Goal: Download file/media

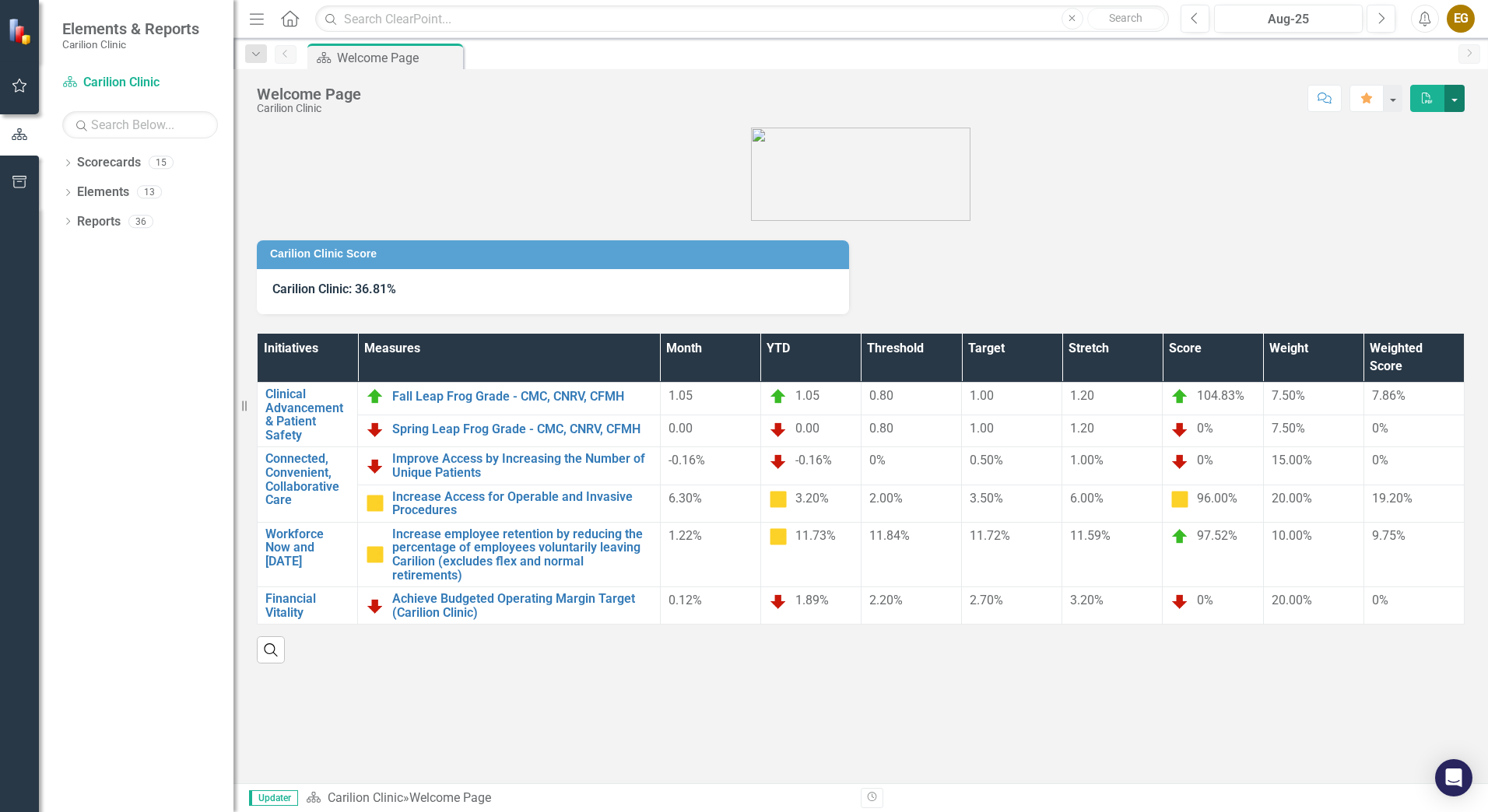
click at [1451, 96] on button "button" at bounding box center [1455, 99] width 21 height 28
click at [1399, 149] on link "PDF Export to PDF" at bounding box center [1401, 157] width 127 height 28
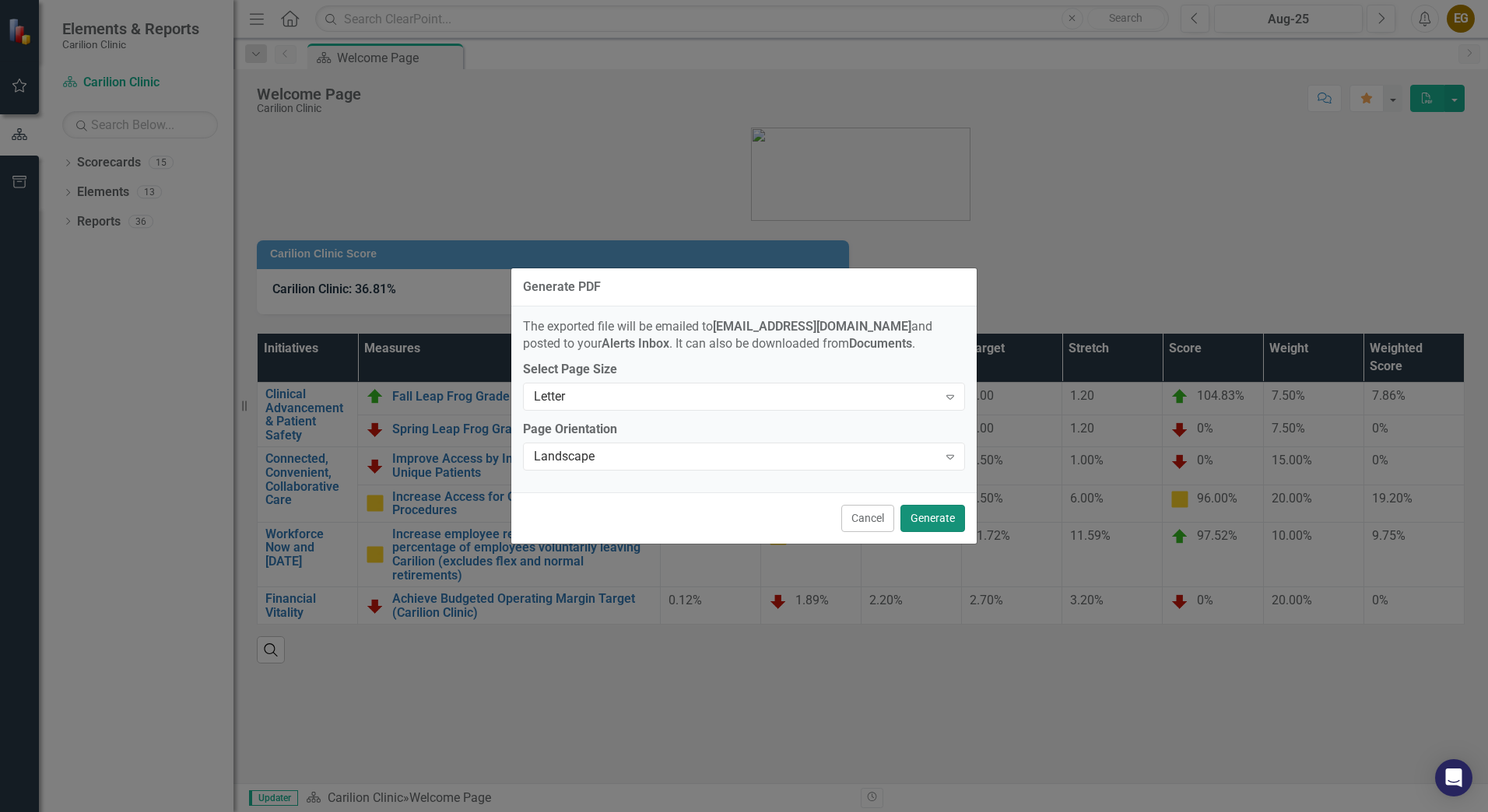
click at [939, 518] on button "Generate" at bounding box center [932, 519] width 65 height 28
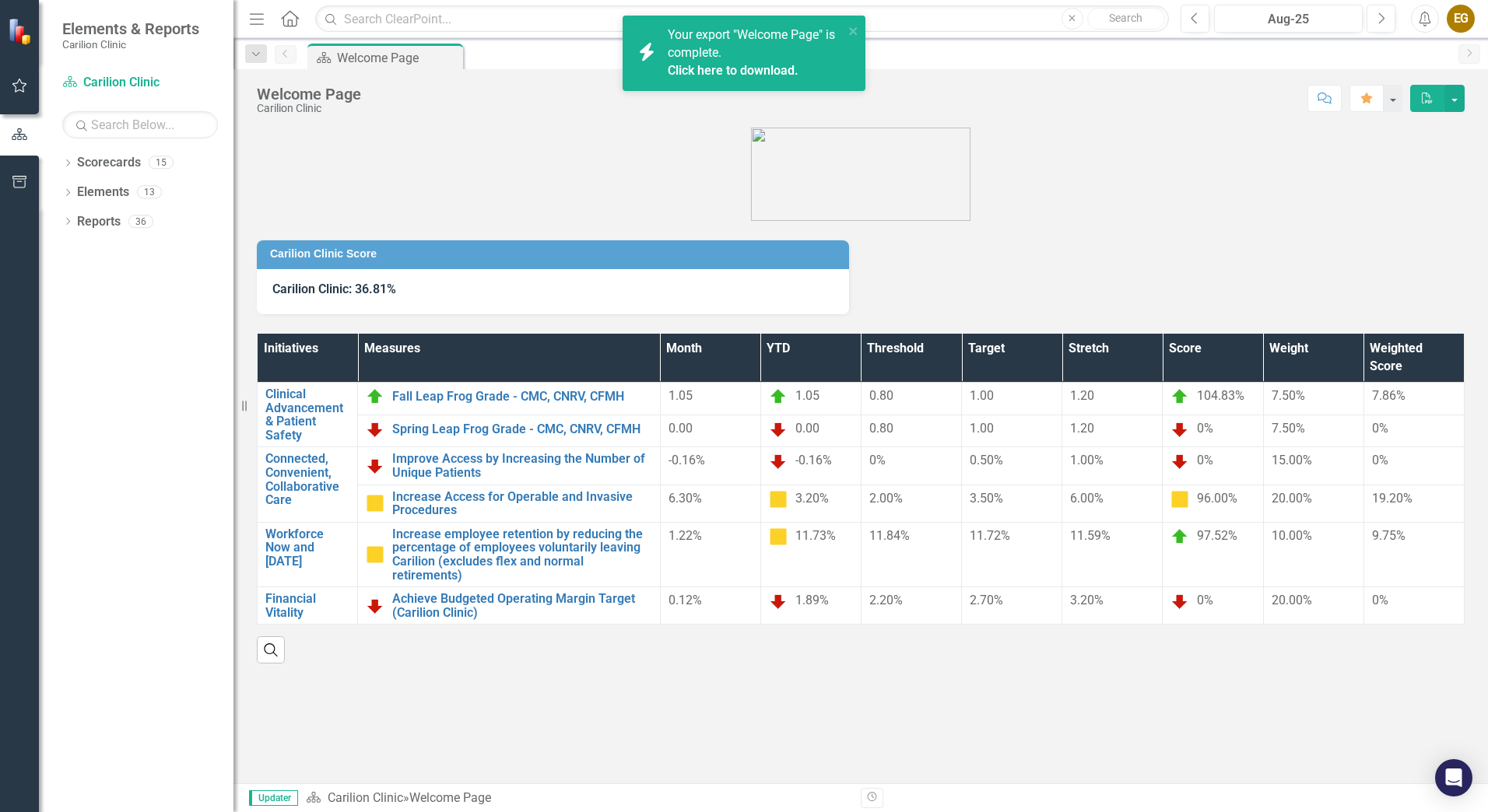
click at [773, 61] on div "Your export "Welcome Page" is complete. Click here to download." at bounding box center [756, 53] width 176 height 53
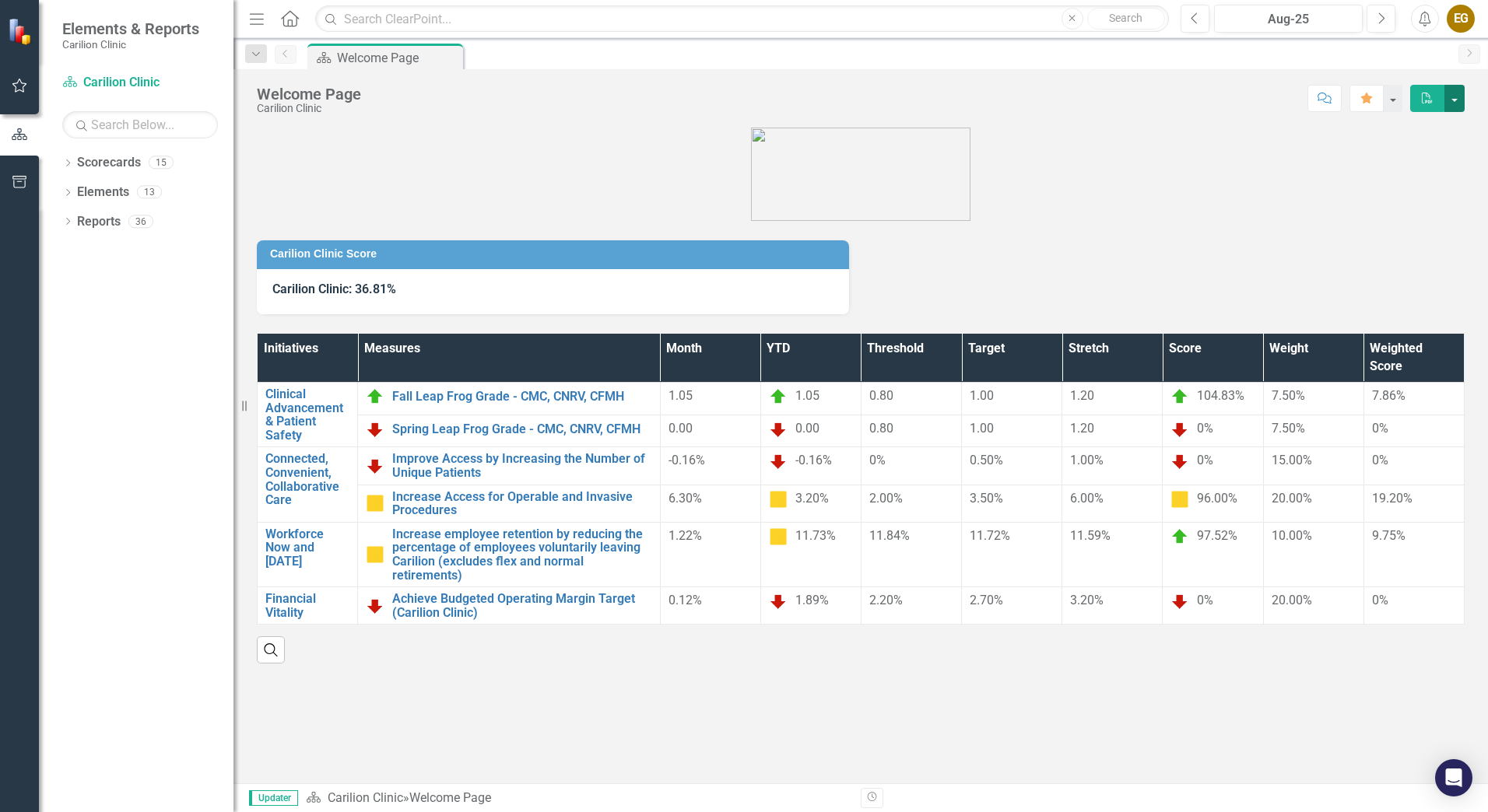
click at [1454, 98] on button "button" at bounding box center [1455, 99] width 21 height 28
click at [1431, 155] on link "PDF Export to PDF" at bounding box center [1401, 157] width 127 height 28
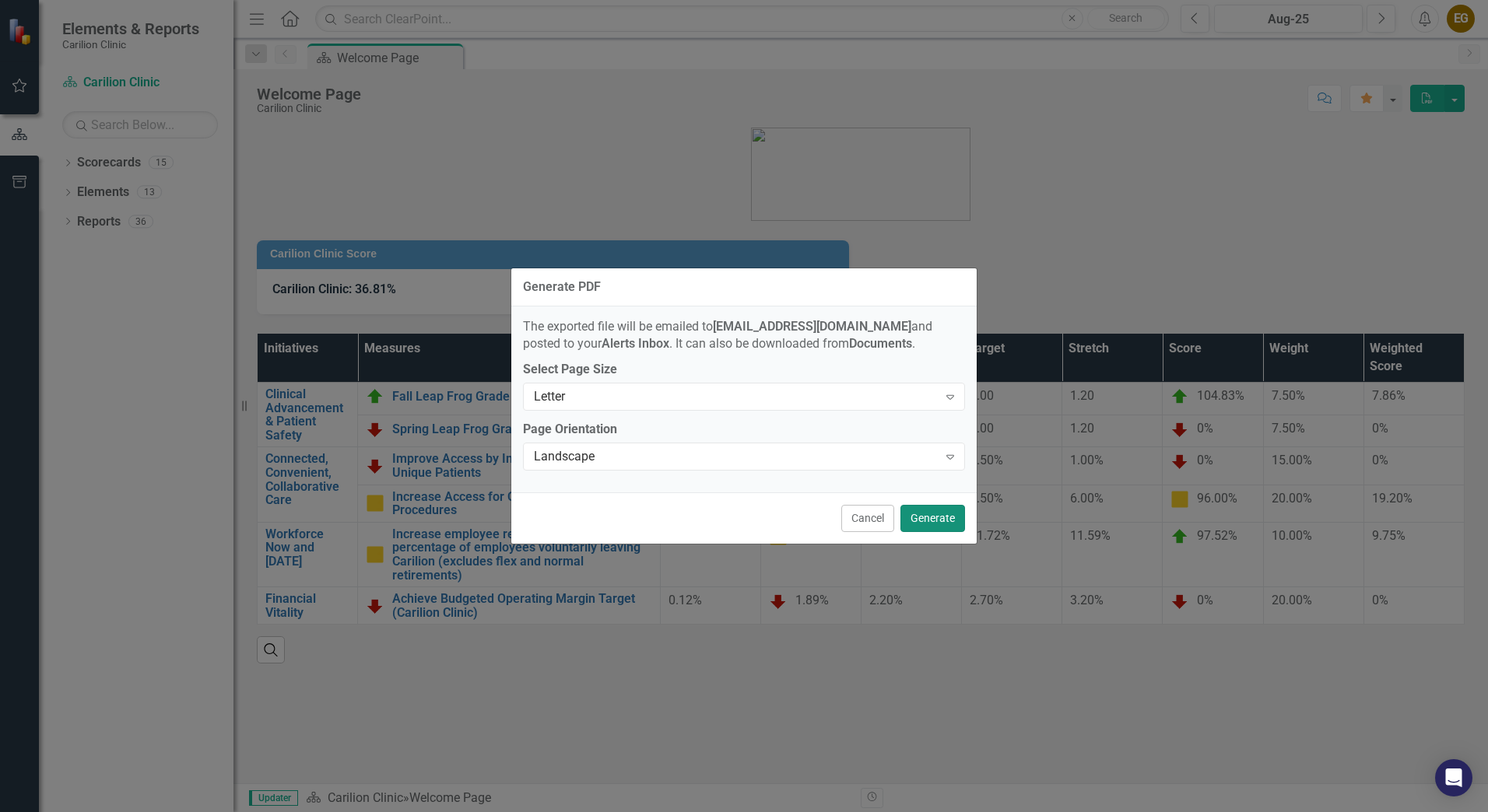
click at [933, 519] on button "Generate" at bounding box center [932, 519] width 65 height 28
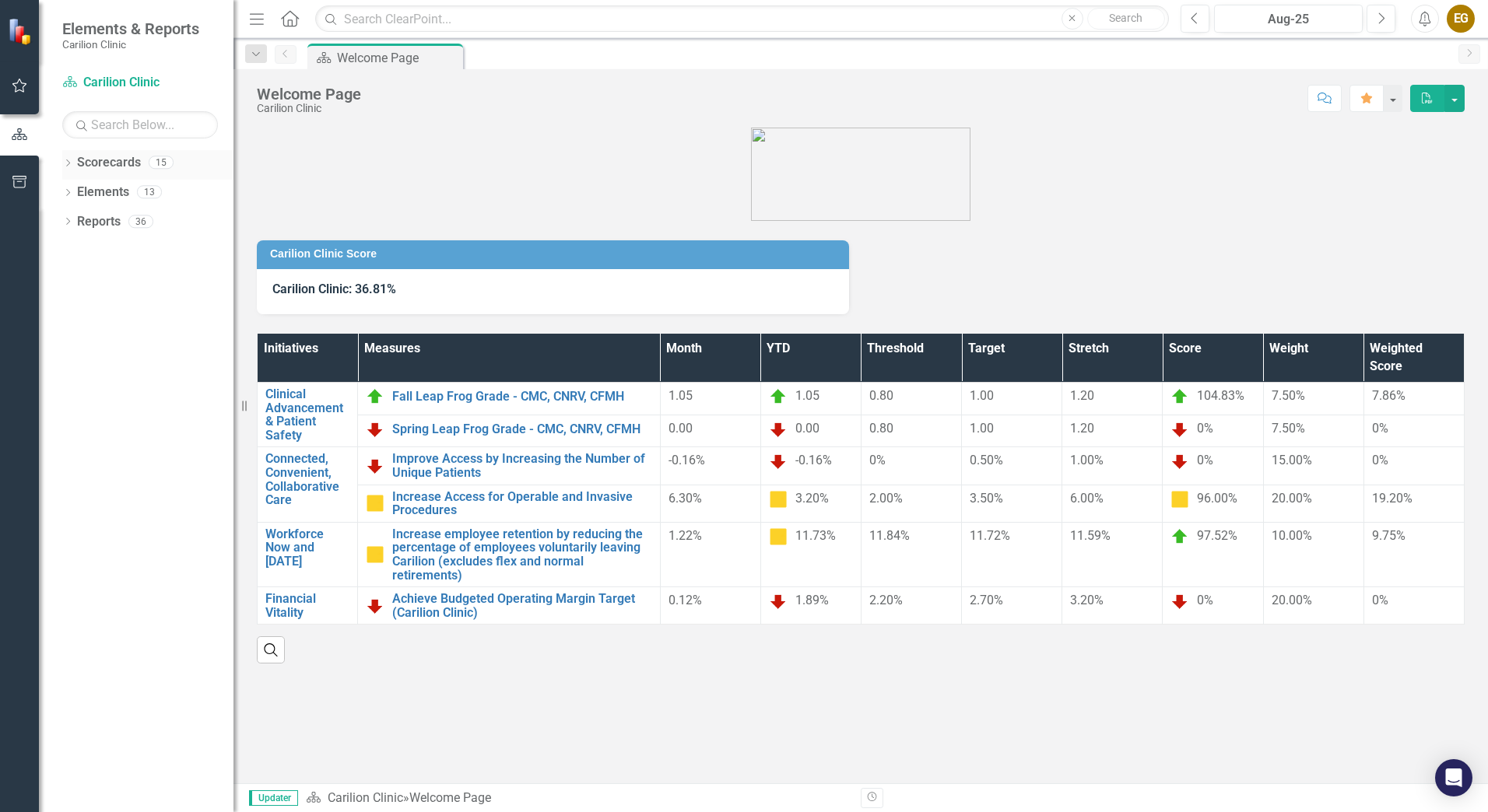
click at [67, 161] on icon "Dropdown" at bounding box center [67, 164] width 11 height 9
click at [71, 191] on icon "Dropdown" at bounding box center [76, 191] width 12 height 9
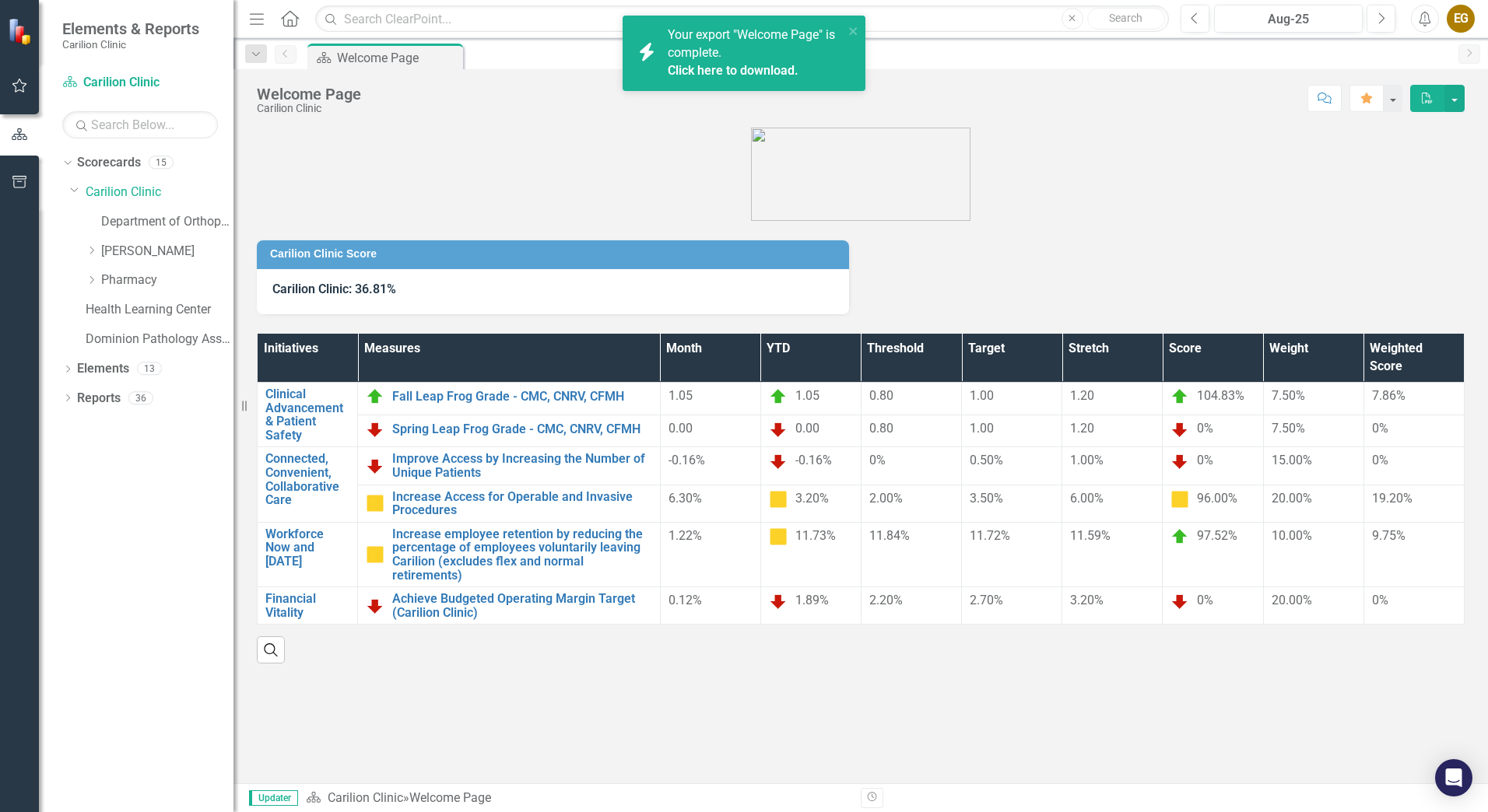
click at [742, 76] on link "Click here to download." at bounding box center [733, 70] width 131 height 15
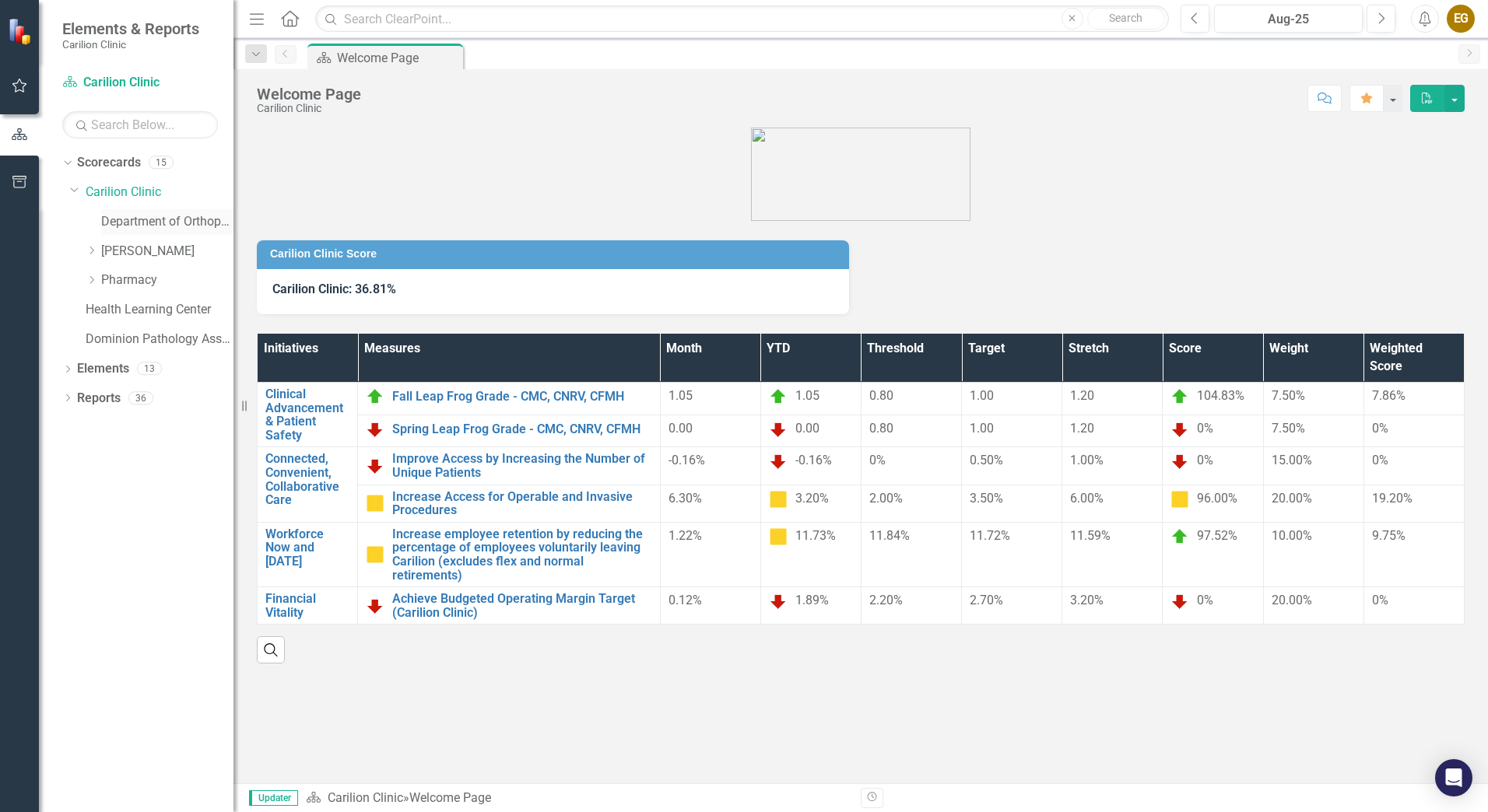
click at [131, 220] on link "Department of Orthopaedics" at bounding box center [168, 222] width 133 height 18
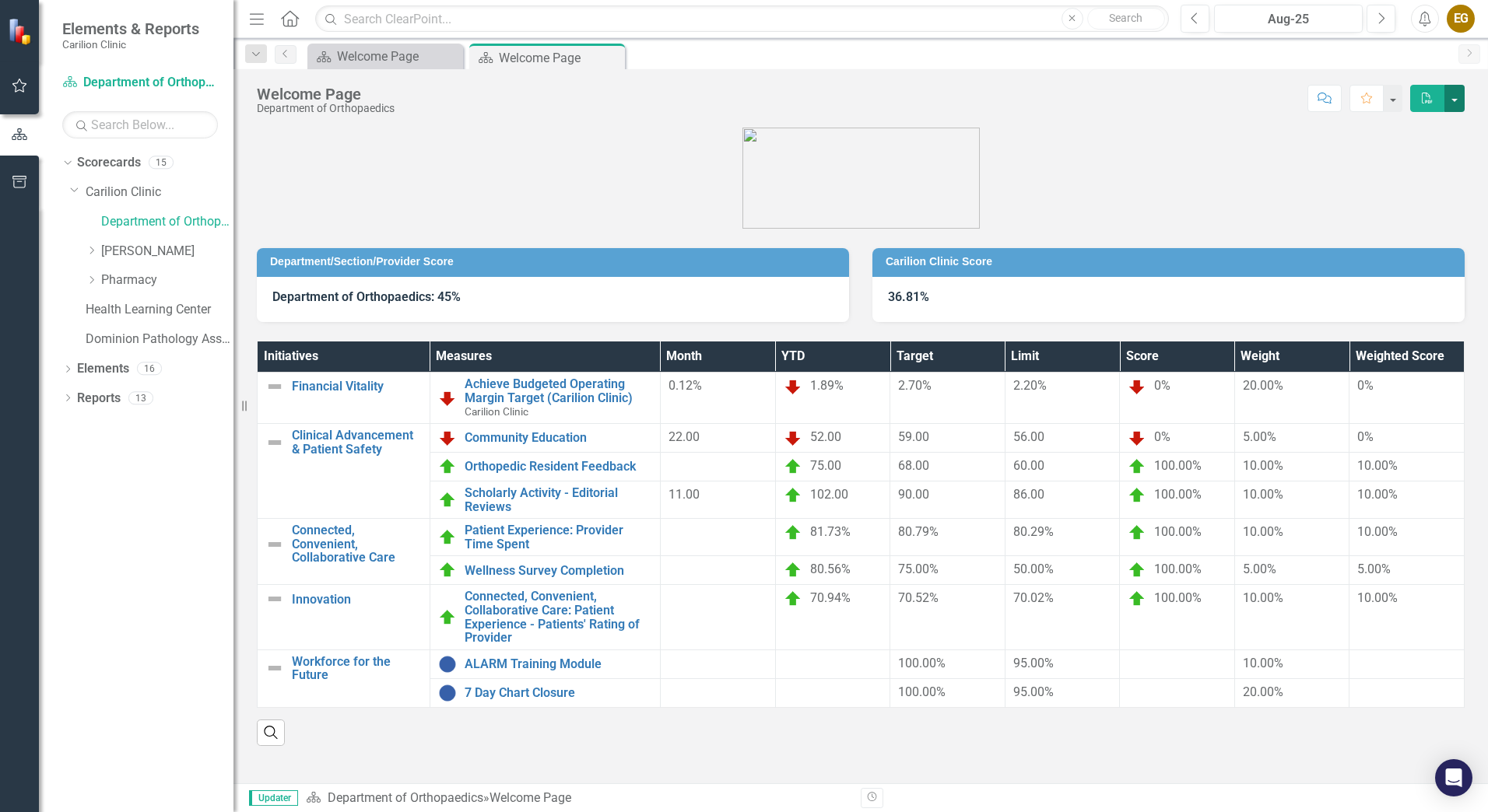
click at [1460, 102] on button "button" at bounding box center [1455, 99] width 21 height 28
click at [1380, 160] on link "PDF Export to PDF" at bounding box center [1401, 157] width 127 height 28
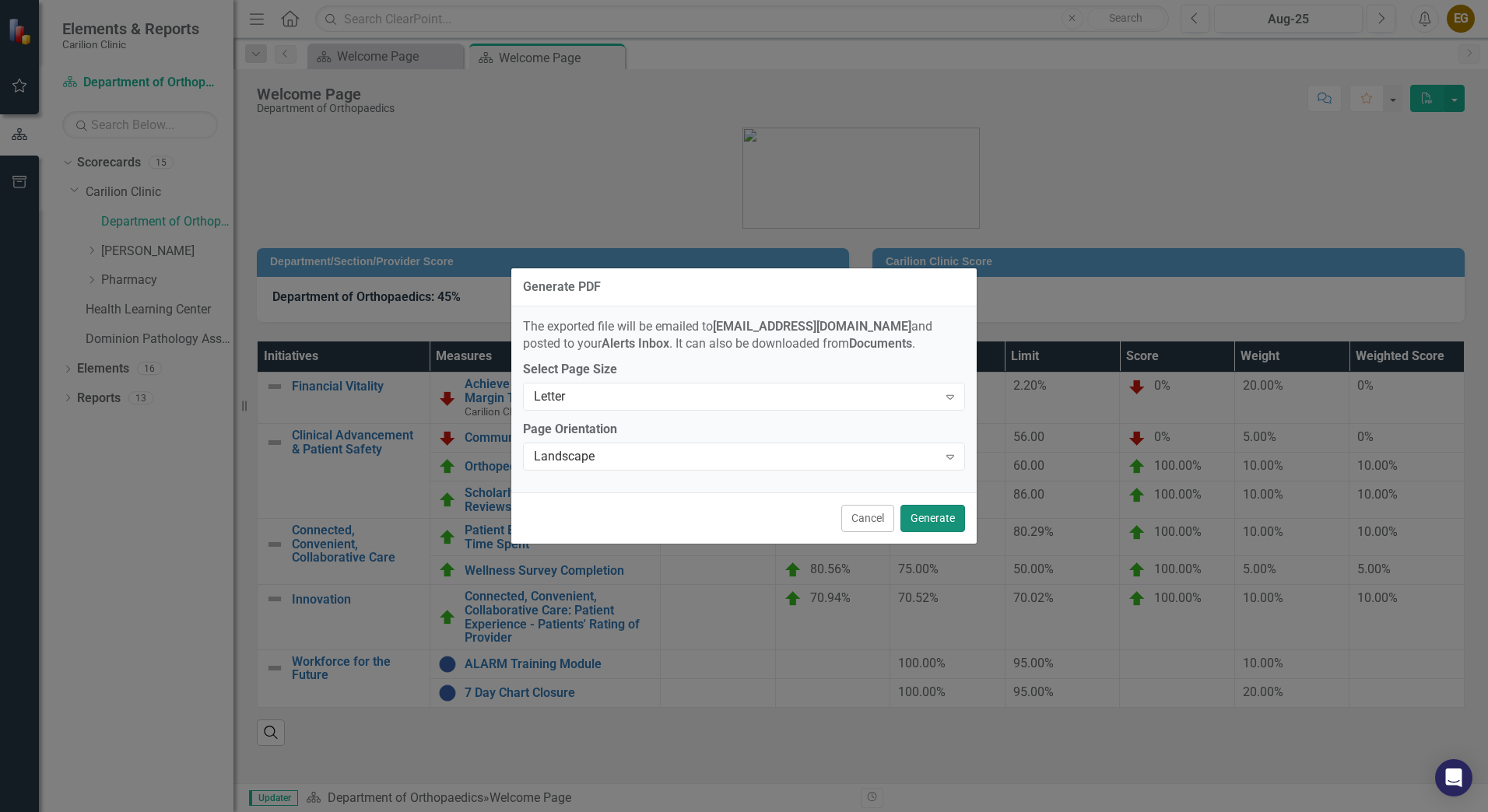
click at [913, 525] on button "Generate" at bounding box center [932, 519] width 65 height 28
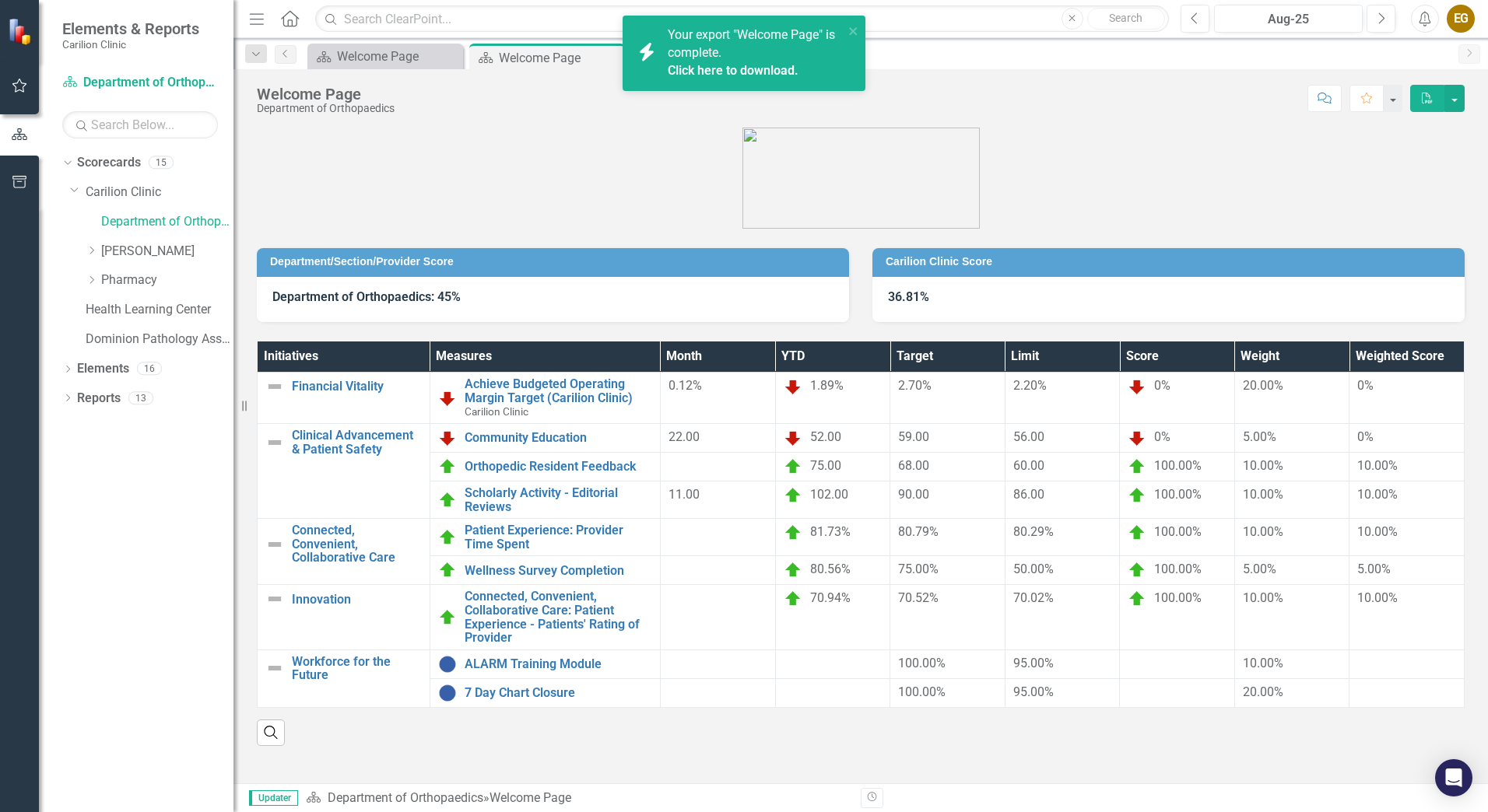
click at [727, 66] on link "Click here to download." at bounding box center [733, 70] width 131 height 15
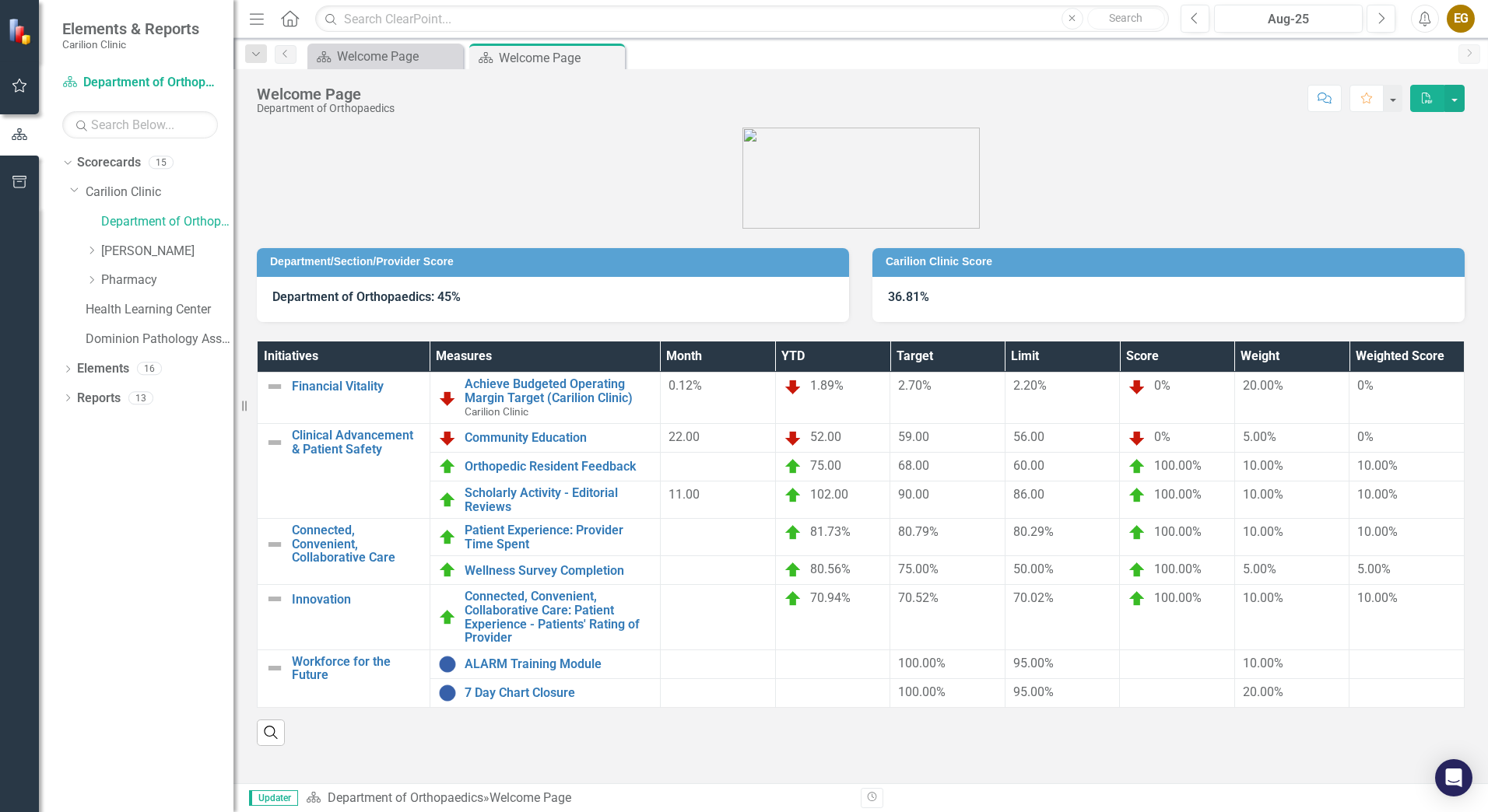
click at [1452, 22] on div "EG" at bounding box center [1460, 18] width 28 height 28
click at [1401, 197] on link "Logout Log Out" at bounding box center [1412, 196] width 123 height 28
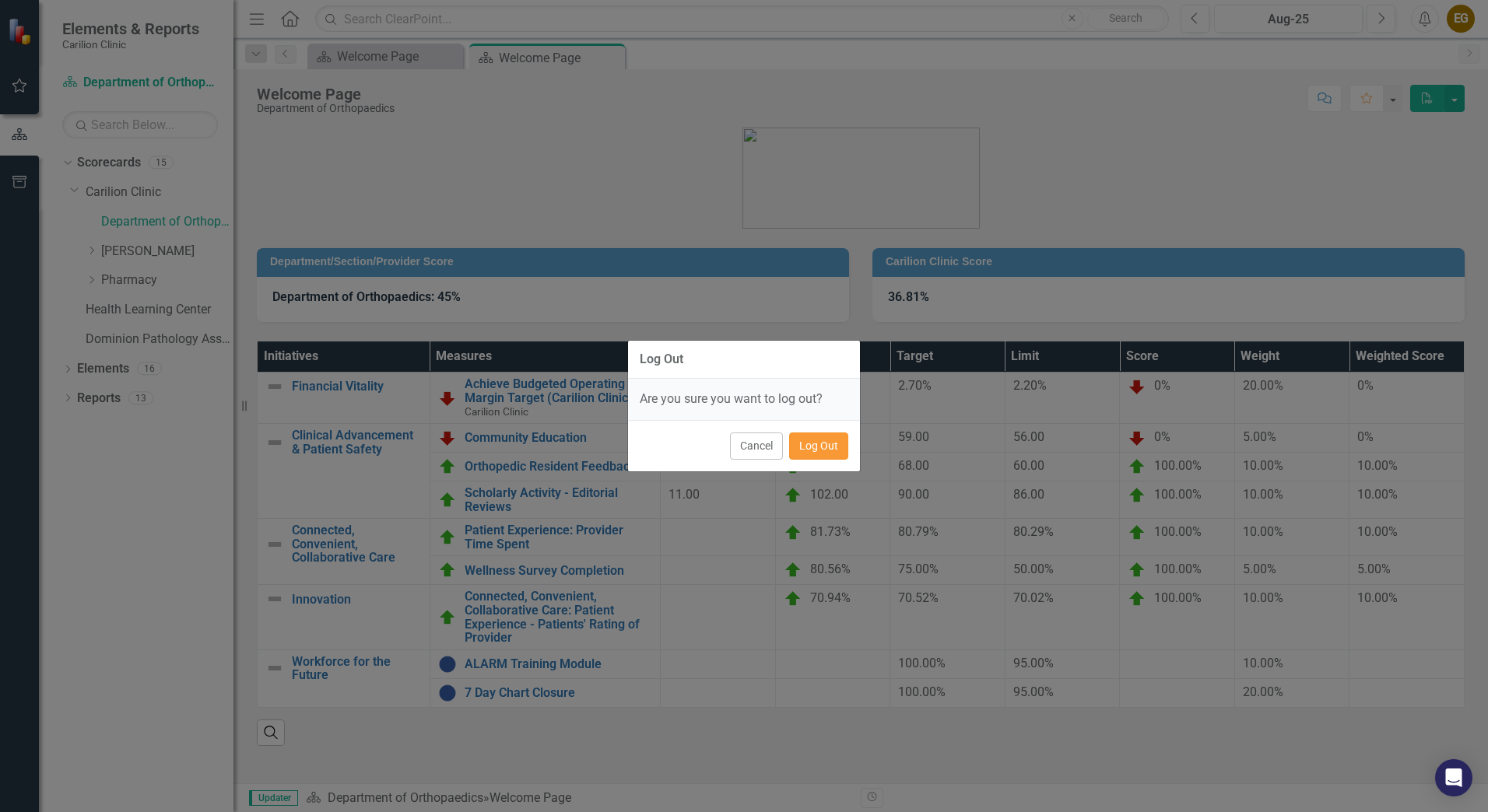
click at [824, 452] on button "Log Out" at bounding box center [818, 446] width 59 height 28
